Goal: Information Seeking & Learning: Find contact information

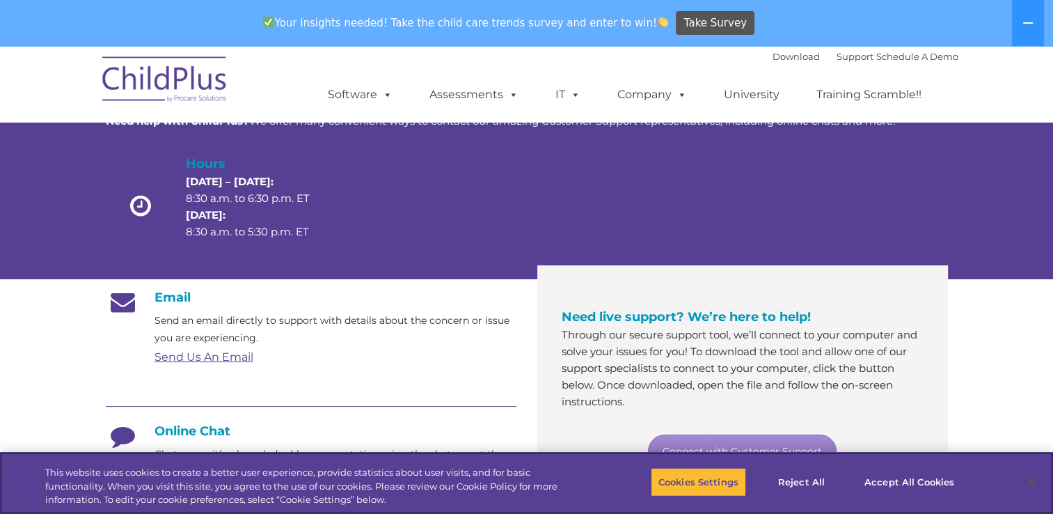
scroll to position [84, 0]
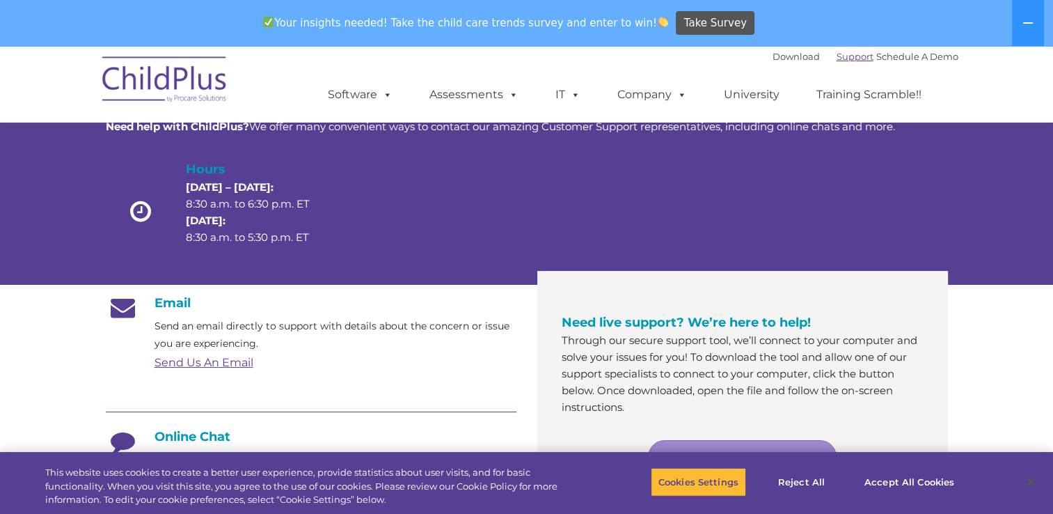
click at [841, 58] on link "Support" at bounding box center [855, 56] width 37 height 11
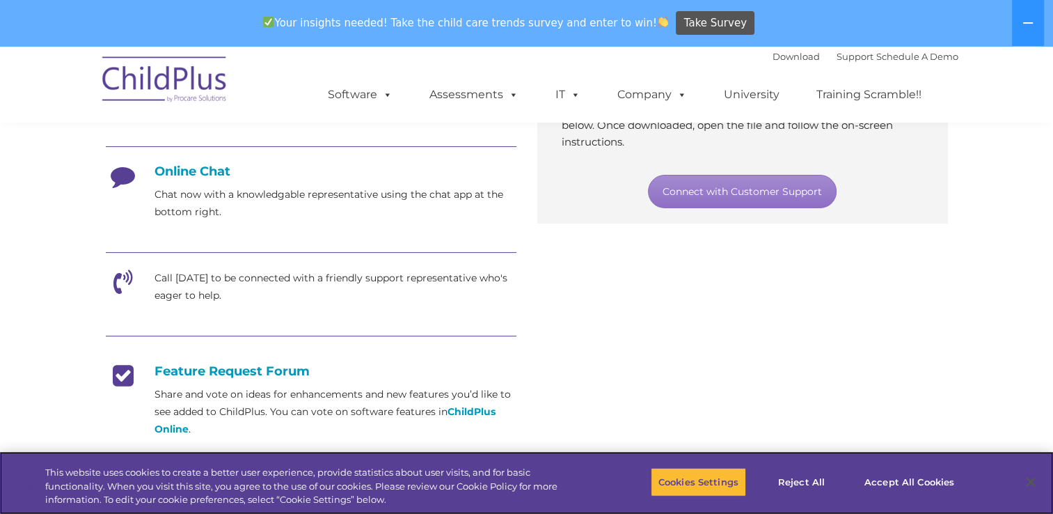
scroll to position [351, 0]
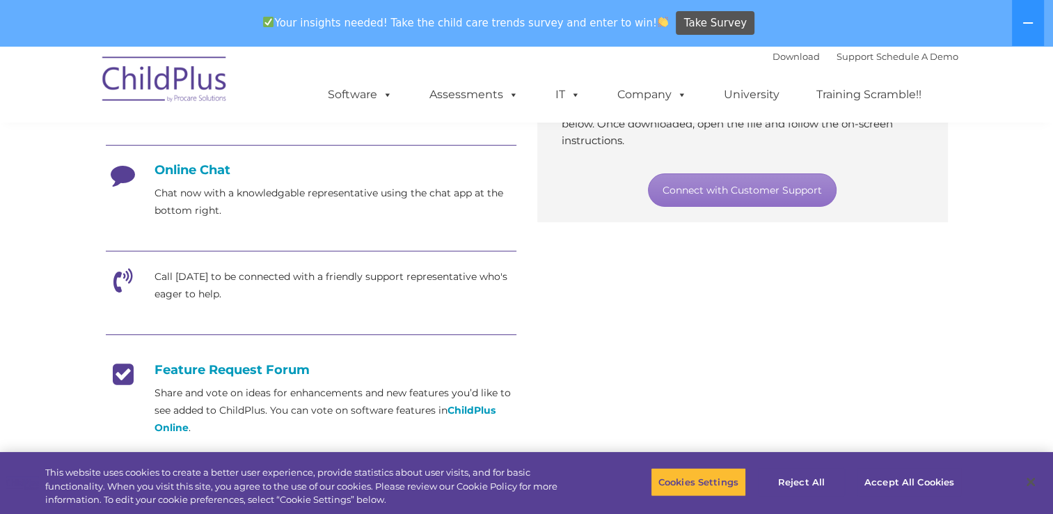
click at [115, 282] on icon at bounding box center [123, 285] width 35 height 35
drag, startPoint x: 235, startPoint y: 297, endPoint x: 214, endPoint y: 287, distance: 23.7
click at [228, 293] on p "Call [DATE] to be connected with a friendly support representative who's eager …" at bounding box center [336, 285] width 362 height 35
click at [206, 282] on p "Call [DATE] to be connected with a friendly support representative who's eager …" at bounding box center [336, 285] width 362 height 35
click at [226, 288] on p "Call [DATE] to be connected with a friendly support representative who's eager …" at bounding box center [336, 285] width 362 height 35
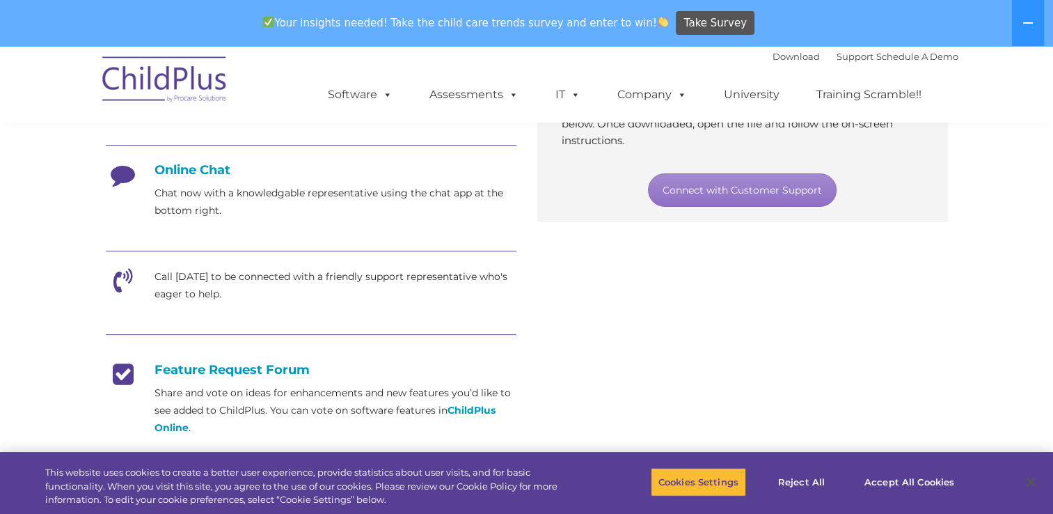
drag, startPoint x: 226, startPoint y: 288, endPoint x: 317, endPoint y: 277, distance: 91.9
click at [317, 277] on p "Call [DATE] to be connected with a friendly support representative who's eager …" at bounding box center [336, 285] width 362 height 35
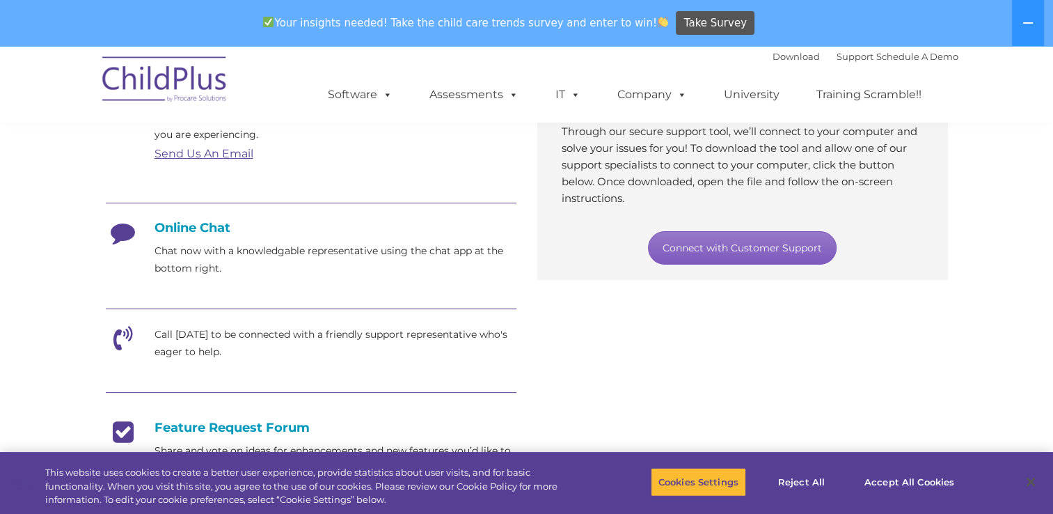
scroll to position [294, 0]
click at [719, 247] on link "Connect with Customer Support" at bounding box center [742, 246] width 189 height 33
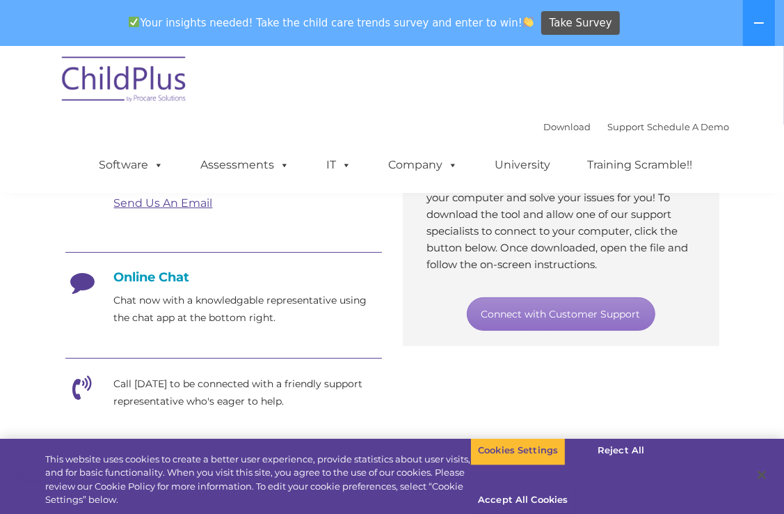
click at [167, 398] on p "Call [DATE] to be connected with a friendly support representative who's eager …" at bounding box center [248, 392] width 268 height 35
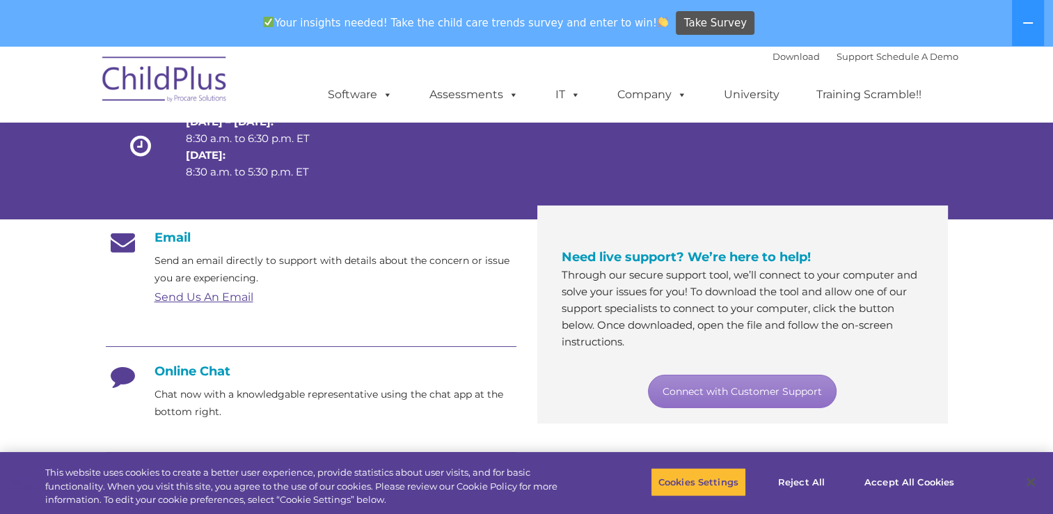
scroll to position [159, 0]
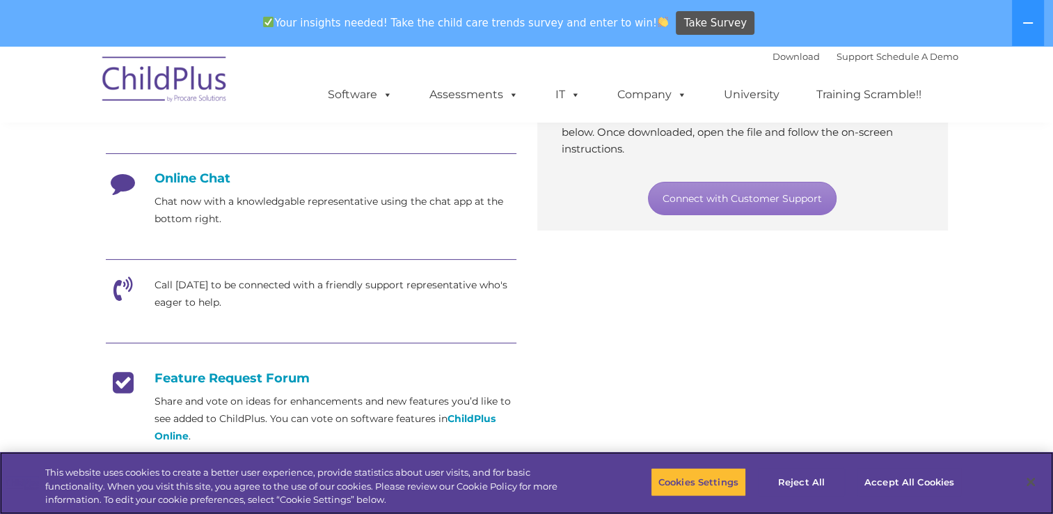
scroll to position [351, 0]
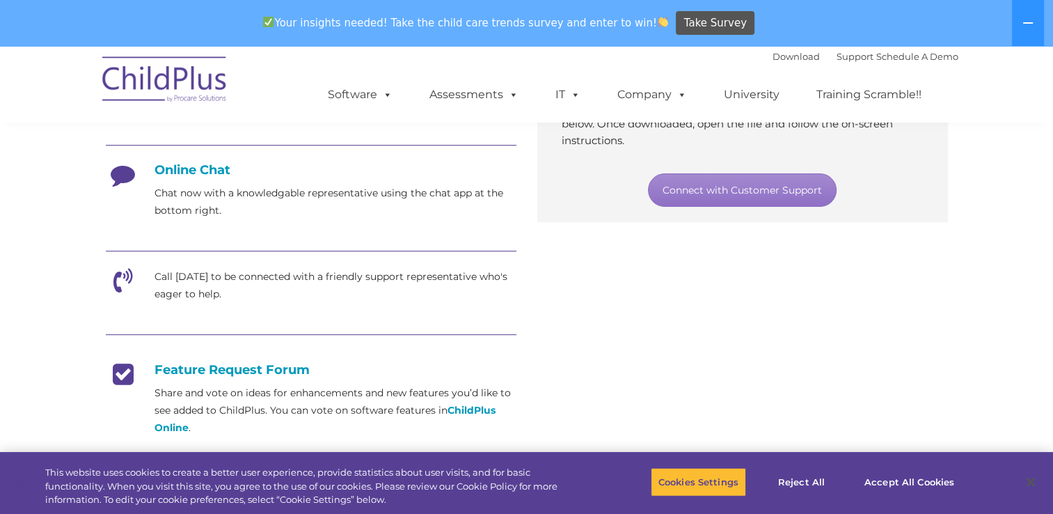
click at [119, 174] on icon at bounding box center [123, 179] width 35 height 35
click at [190, 175] on h4 "Online Chat" at bounding box center [311, 169] width 411 height 15
drag, startPoint x: 190, startPoint y: 175, endPoint x: 208, endPoint y: 174, distance: 18.2
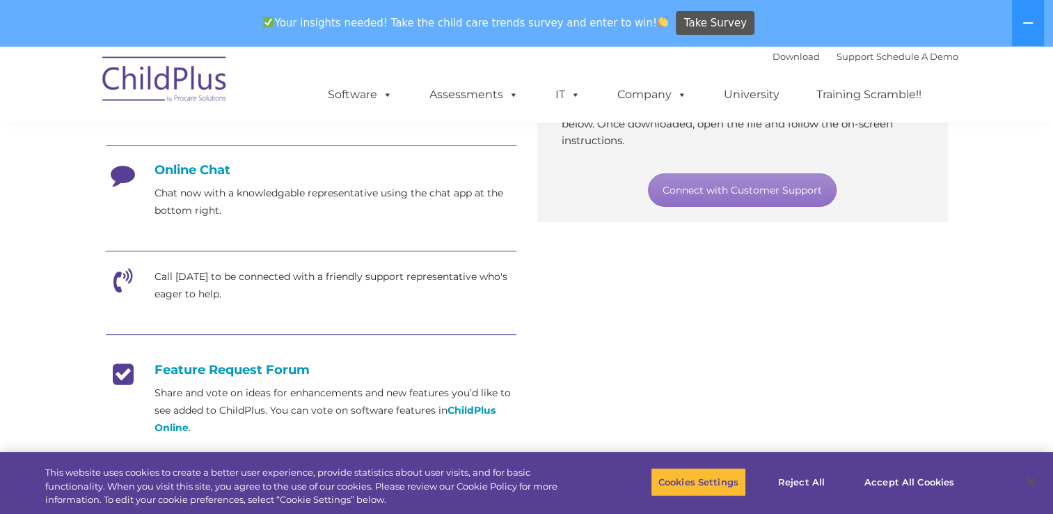
click at [208, 174] on h4 "Online Chat" at bounding box center [311, 169] width 411 height 15
click at [308, 229] on div "Email Send an email directly to support with details about the concern or issue…" at bounding box center [311, 294] width 411 height 531
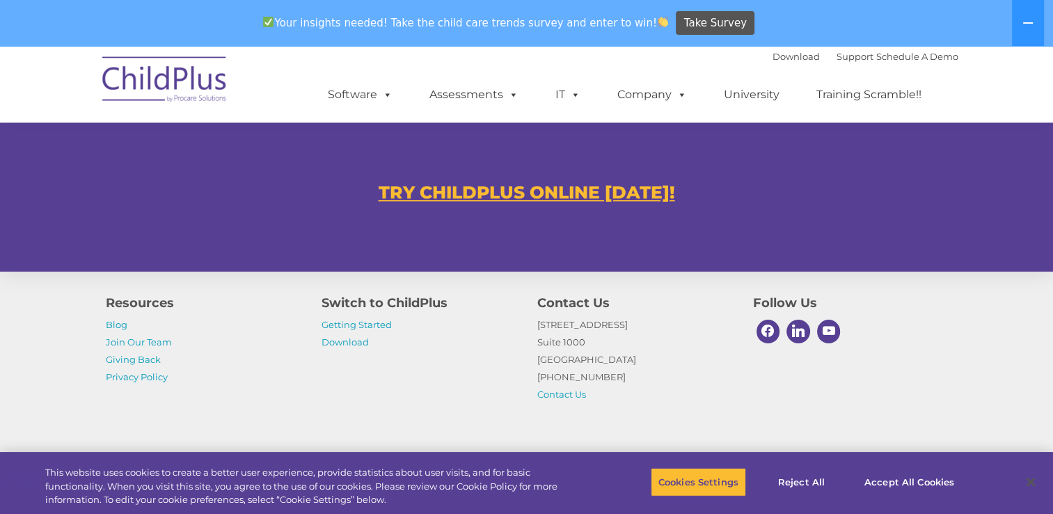
scroll to position [902, 0]
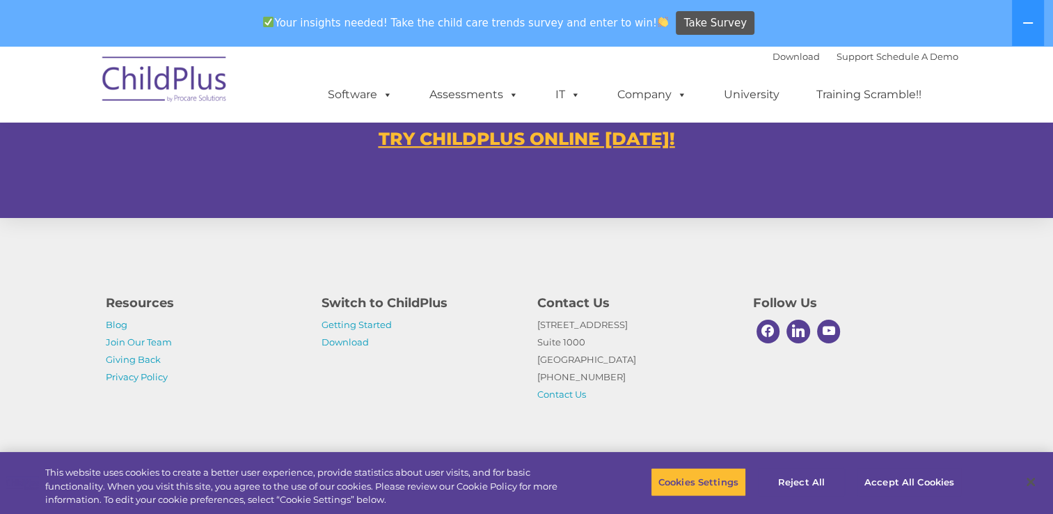
click at [558, 142] on u "TRY CHILDPLUS ONLINE [DATE]!" at bounding box center [527, 138] width 297 height 21
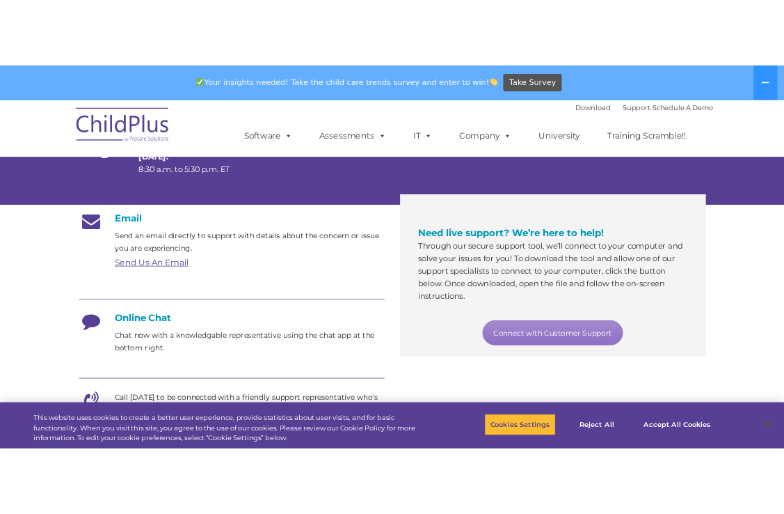
scroll to position [181, 0]
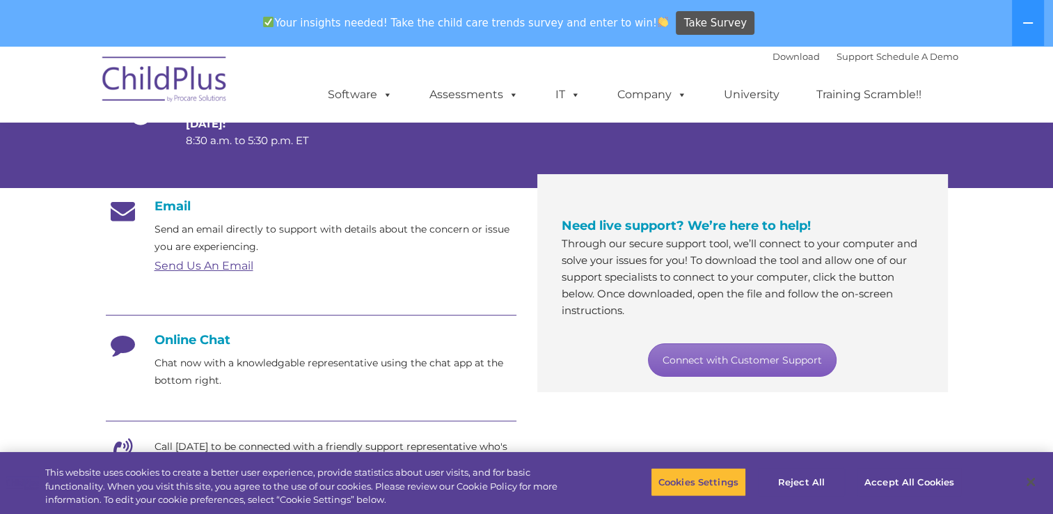
click at [746, 361] on link "Connect with Customer Support" at bounding box center [742, 359] width 189 height 33
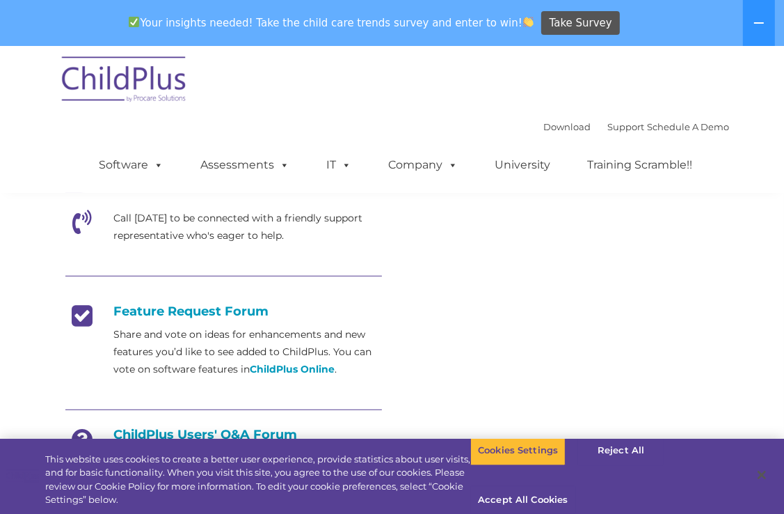
scroll to position [467, 0]
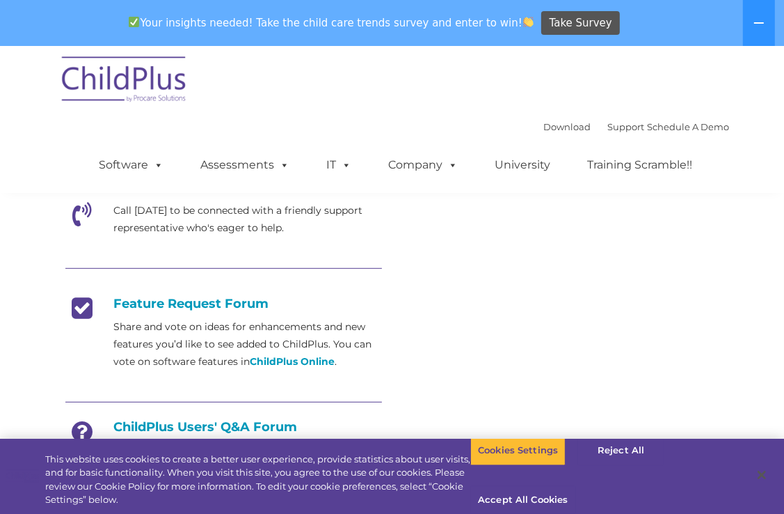
click at [78, 216] on icon at bounding box center [82, 219] width 35 height 35
click at [118, 227] on p "Call [DATE] to be connected with a friendly support representative who's eager …" at bounding box center [248, 219] width 268 height 35
click at [150, 215] on p "Call [DATE] to be connected with a friendly support representative who's eager …" at bounding box center [248, 219] width 268 height 35
drag, startPoint x: 150, startPoint y: 215, endPoint x: 216, endPoint y: 219, distance: 66.9
click at [216, 219] on p "Call [DATE] to be connected with a friendly support representative who's eager …" at bounding box center [248, 219] width 268 height 35
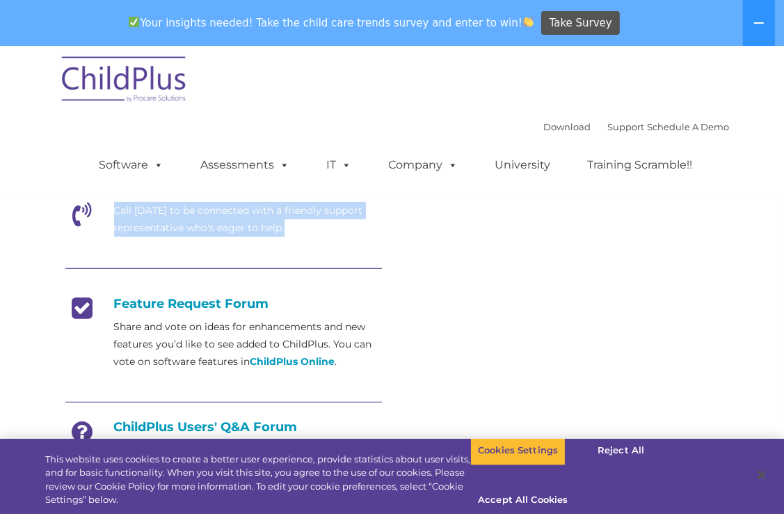
drag, startPoint x: 295, startPoint y: 240, endPoint x: 109, endPoint y: 217, distance: 188.0
click at [109, 217] on div "Email Send an email directly to support with details about the concern or issue…" at bounding box center [223, 236] width 317 height 548
click at [264, 222] on p "Call [DATE] to be connected with a friendly support representative who's eager …" at bounding box center [248, 219] width 268 height 35
click at [399, 244] on div "Email Send an email directly to support with details about the concern or issue…" at bounding box center [392, 240] width 675 height 576
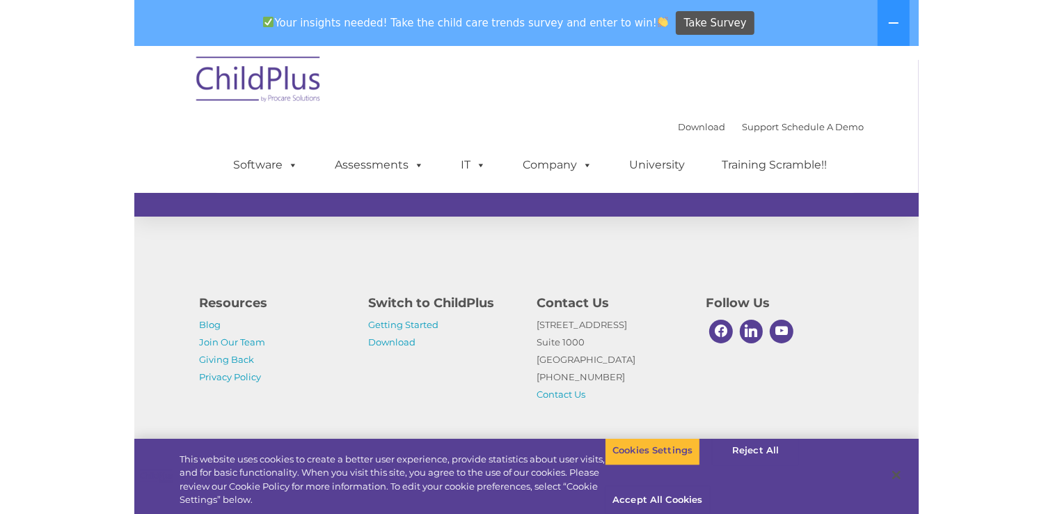
scroll to position [902, 0]
